Goal: Find specific page/section: Find specific page/section

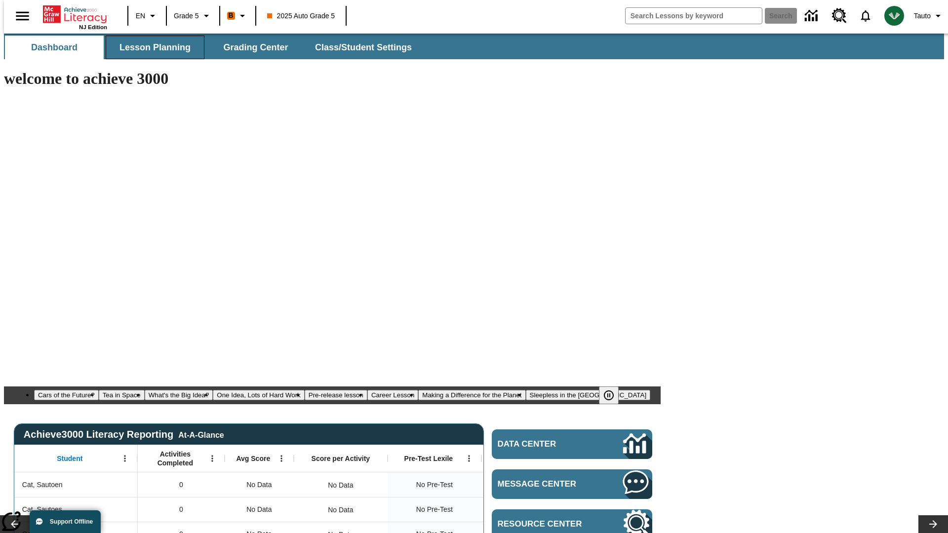
click at [151, 47] on span "Lesson Planning" at bounding box center [154, 47] width 71 height 11
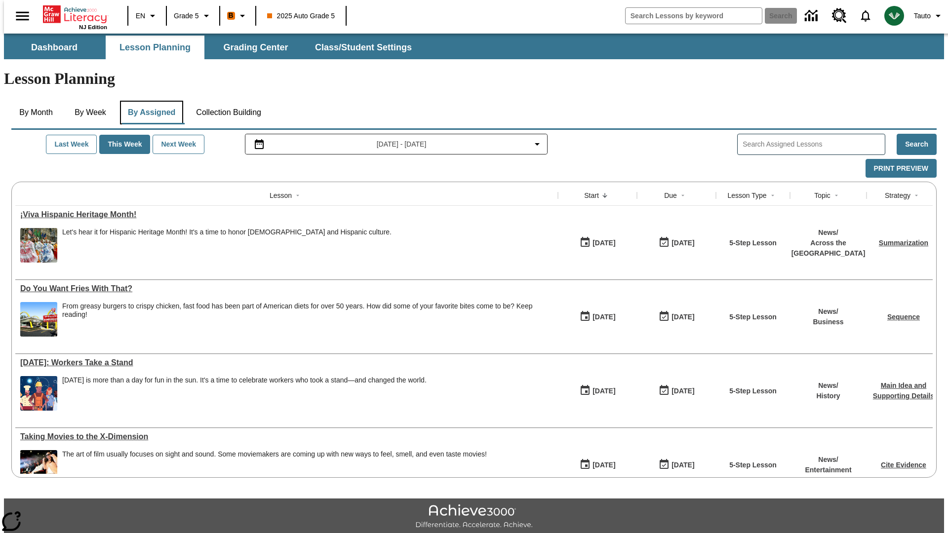
click at [149, 101] on button "By Assigned" at bounding box center [151, 113] width 63 height 24
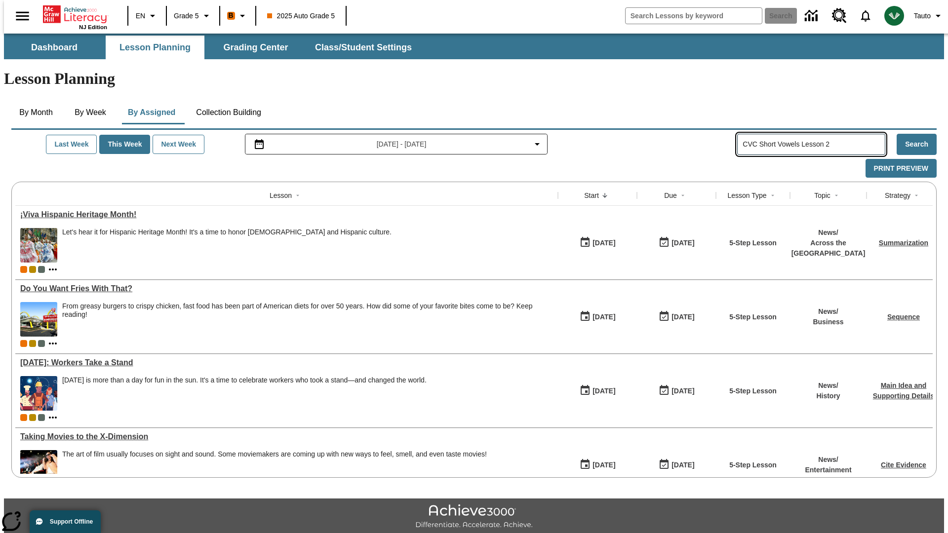
type input "CVC Short Vowels Lesson 2"
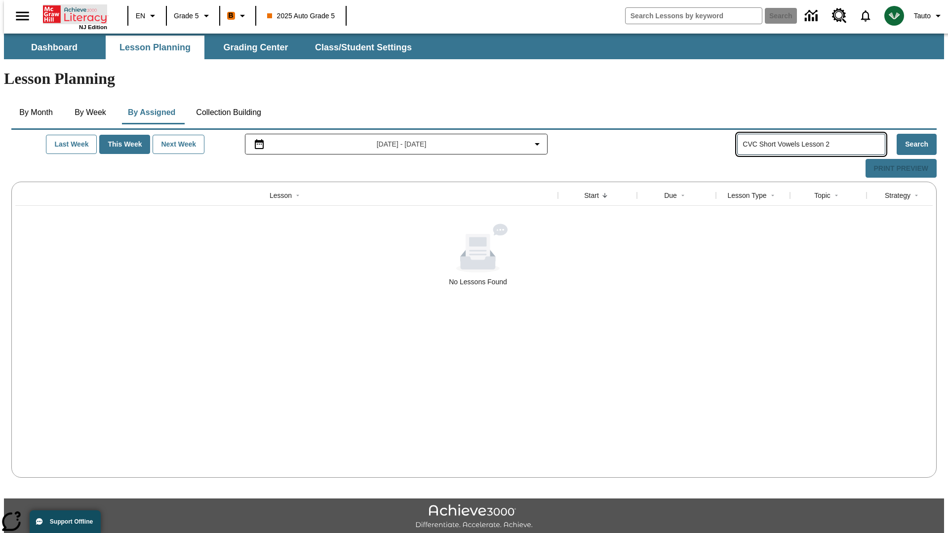
click at [71, 13] on icon "Home" at bounding box center [76, 14] width 66 height 20
